Goal: Browse casually

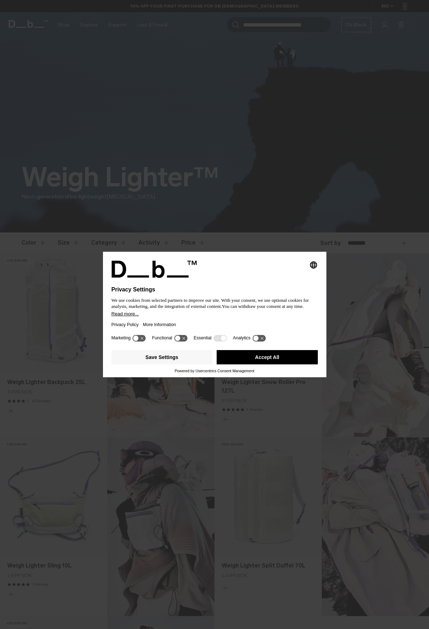
click at [277, 356] on button "Accept All" at bounding box center [267, 357] width 101 height 14
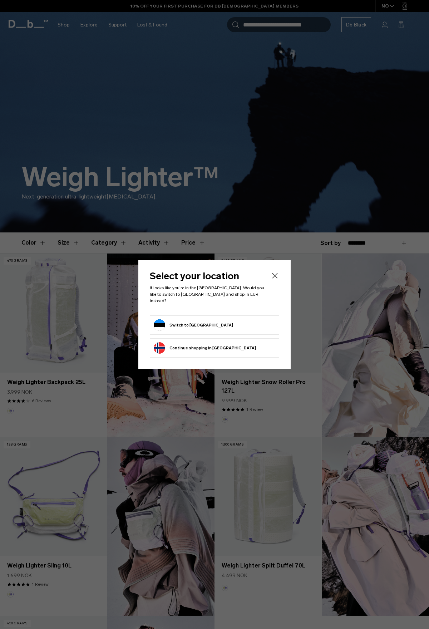
click at [194, 319] on button "Switch to [GEOGRAPHIC_DATA]" at bounding box center [193, 324] width 79 height 11
